Goal: Task Accomplishment & Management: Manage account settings

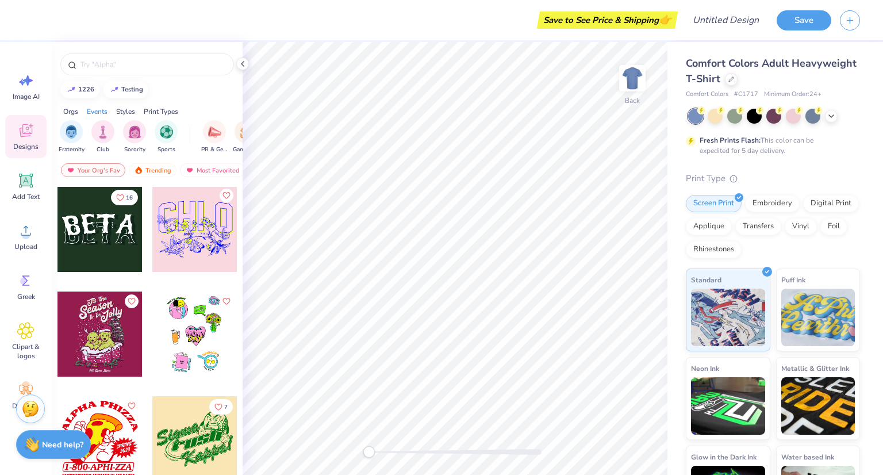
click at [222, 196] on icon "Like" at bounding box center [226, 196] width 8 height 8
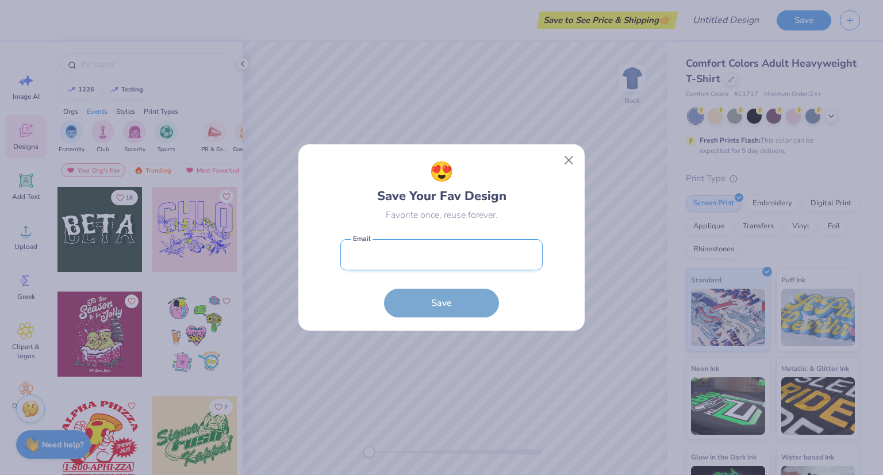
click at [414, 261] on input "email" at bounding box center [441, 255] width 202 height 32
type input "[EMAIL_ADDRESS][DOMAIN_NAME]"
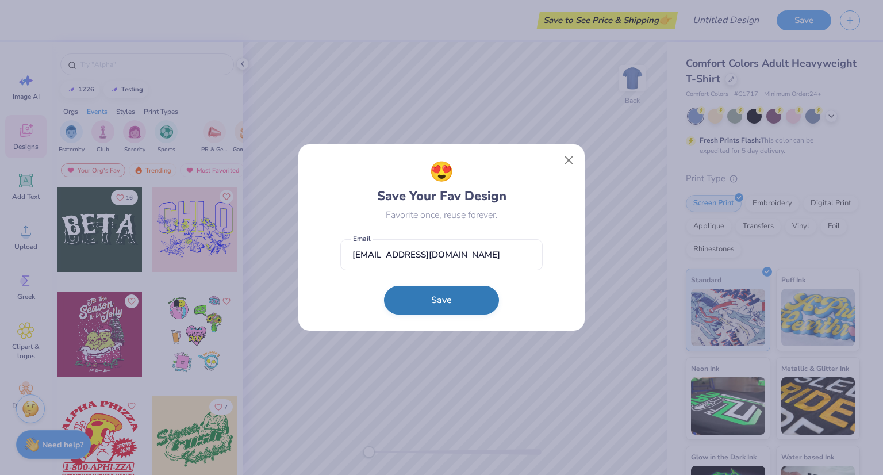
click at [445, 297] on button "Save" at bounding box center [441, 300] width 115 height 29
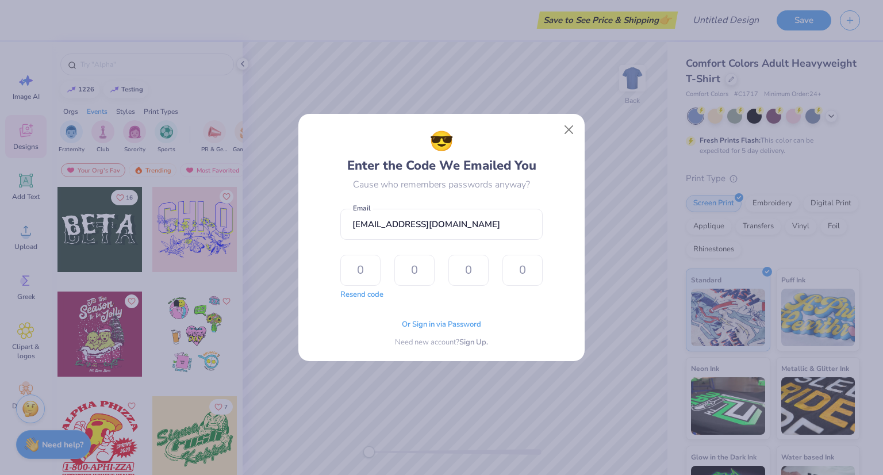
click at [460, 320] on span "Or Sign in via Password" at bounding box center [441, 325] width 79 height 12
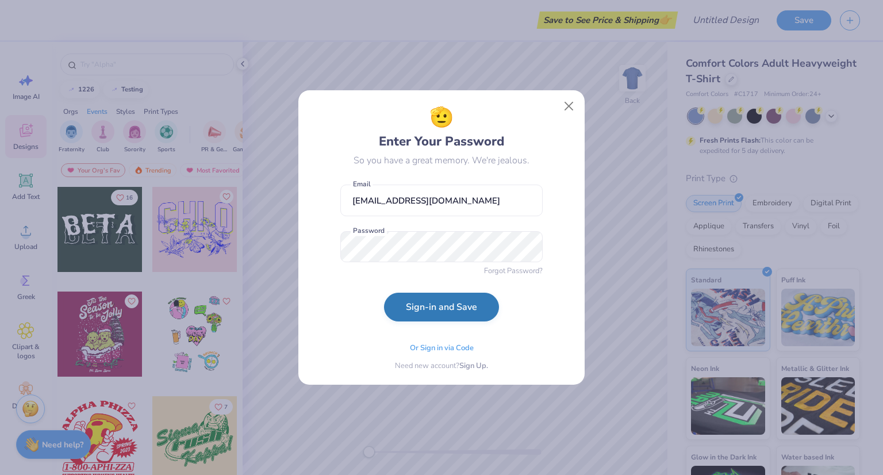
click at [433, 305] on button "Sign-in and Save" at bounding box center [441, 307] width 115 height 29
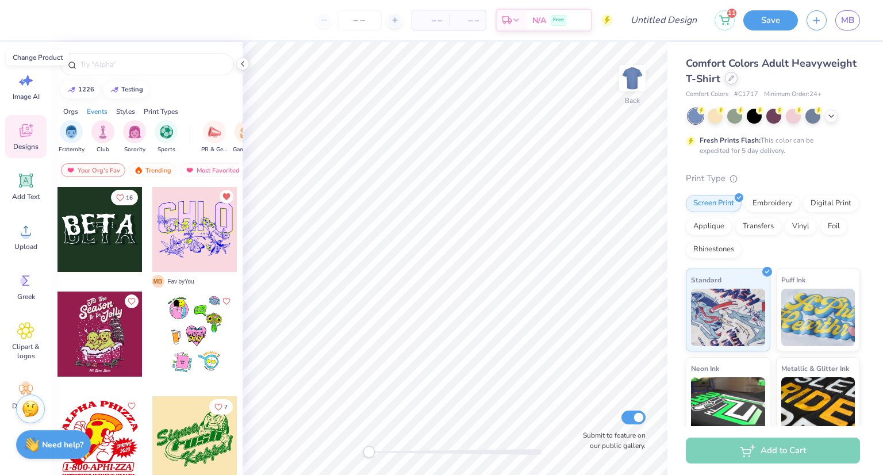
click at [738, 81] on div at bounding box center [731, 78] width 13 height 13
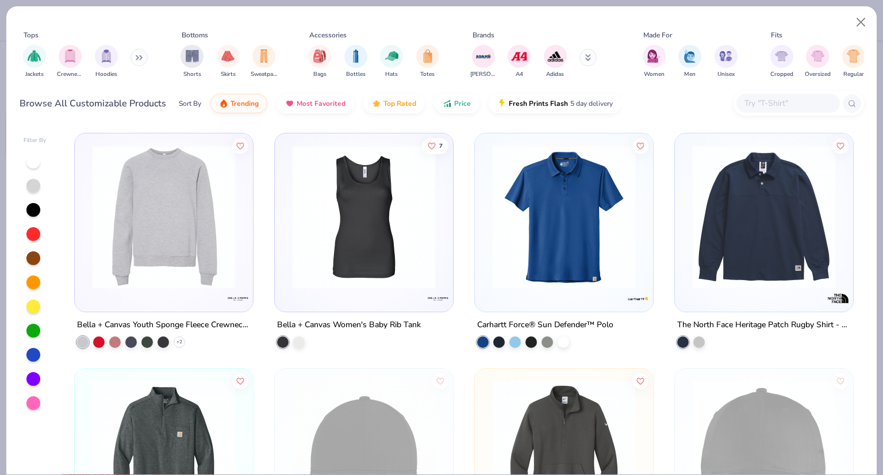
click at [791, 102] on input "text" at bounding box center [788, 103] width 89 height 13
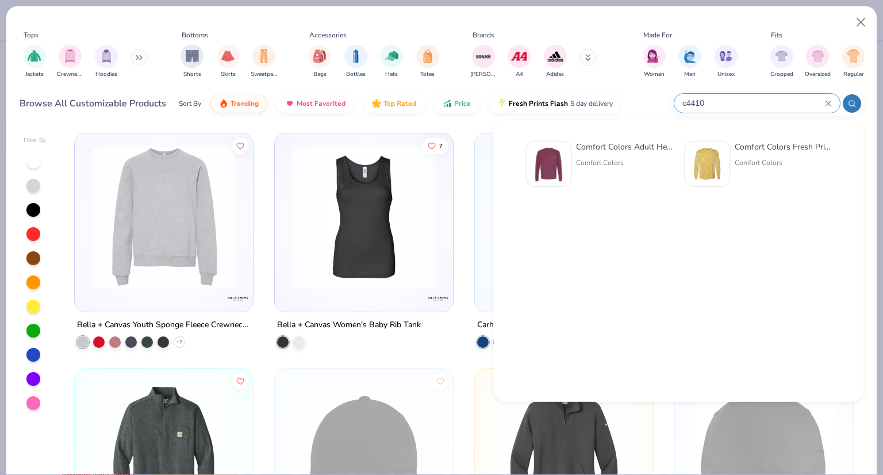
type input "c4410"
click at [557, 156] on img at bounding box center [549, 164] width 36 height 36
